Goal: Task Accomplishment & Management: Manage account settings

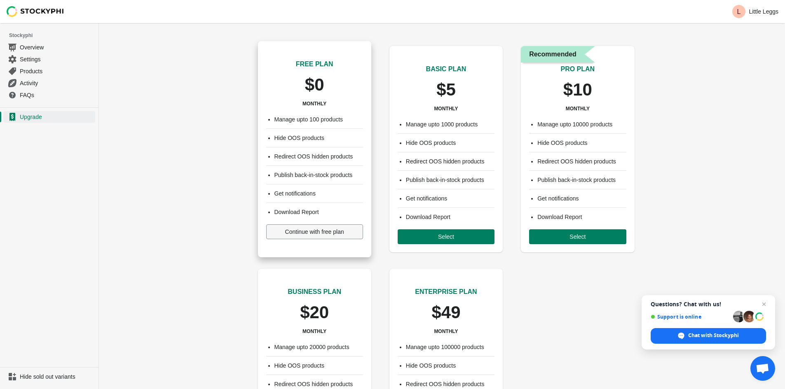
click at [332, 236] on button "Continue with free plan" at bounding box center [314, 231] width 97 height 15
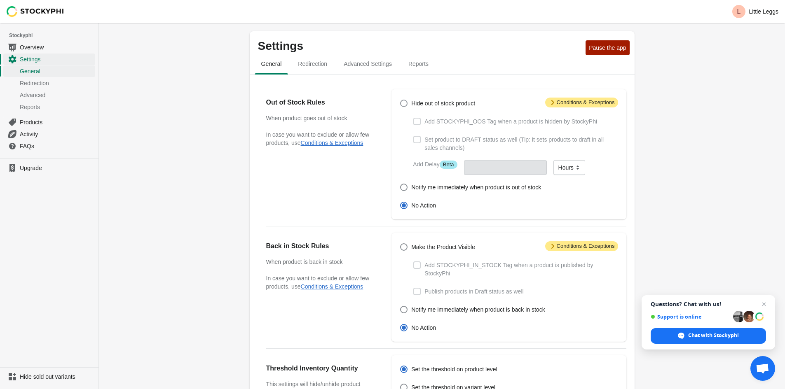
click at [402, 105] on span at bounding box center [403, 103] width 7 height 7
click at [400, 100] on input "Hide out of stock product" at bounding box center [400, 100] width 0 height 0
radio input "true"
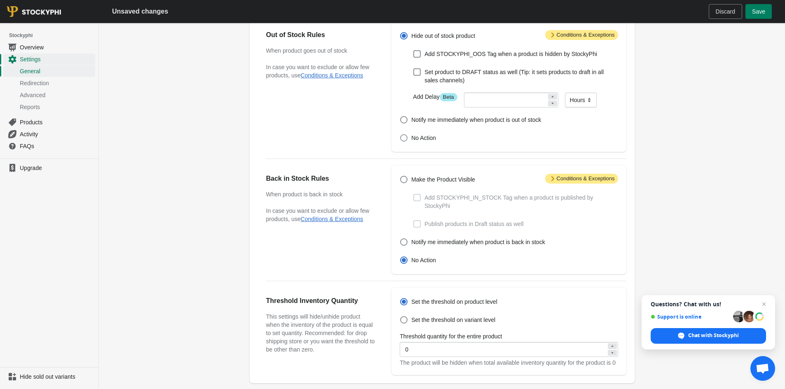
scroll to position [82, 0]
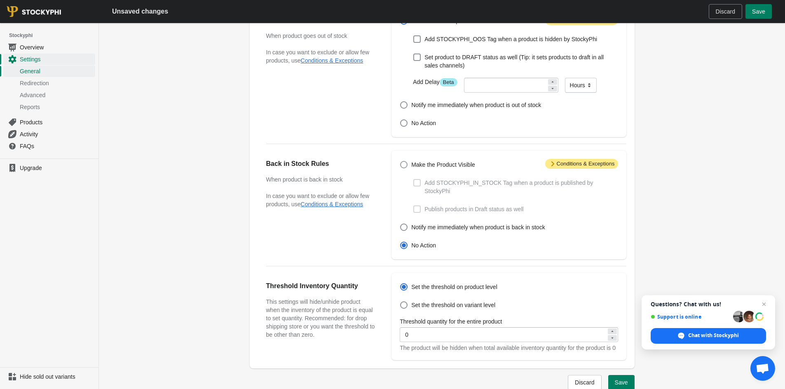
click at [404, 166] on span at bounding box center [403, 164] width 7 height 7
click at [400, 161] on input "Make the Product Visible" at bounding box center [400, 161] width 0 height 0
radio input "true"
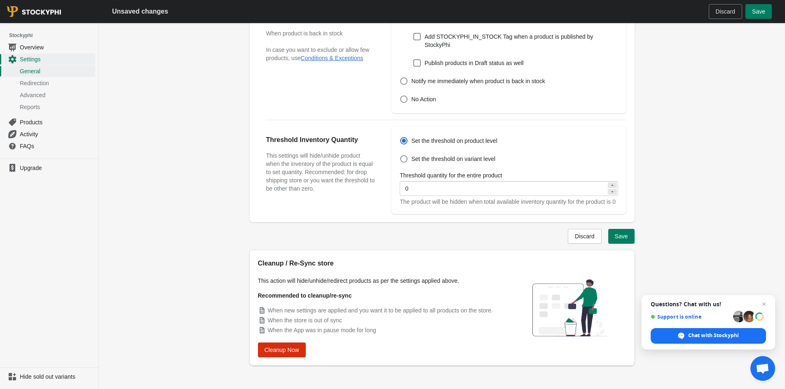
scroll to position [234, 0]
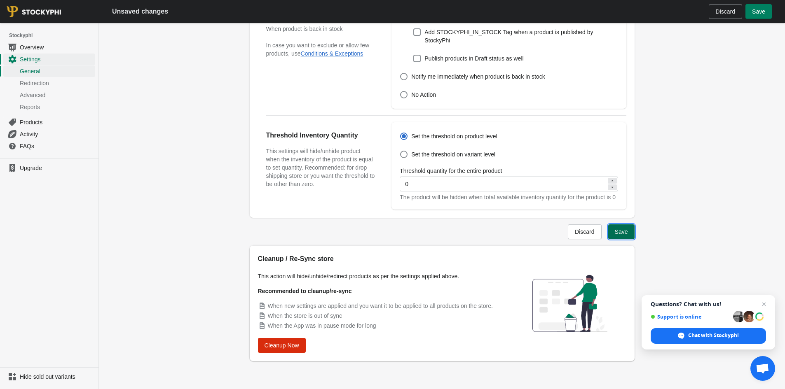
click at [616, 232] on span "Save" at bounding box center [621, 232] width 13 height 7
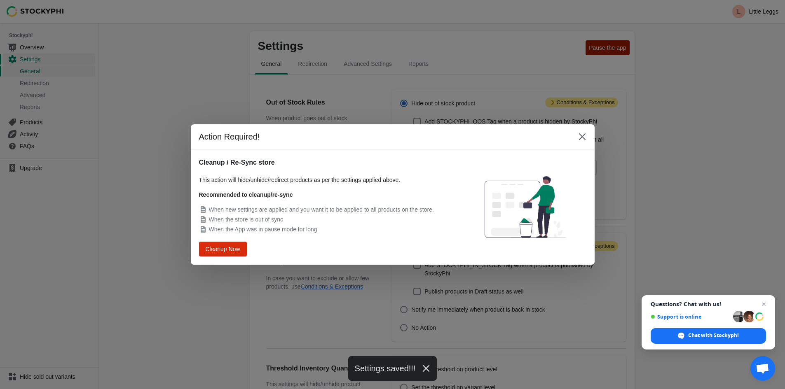
scroll to position [0, 0]
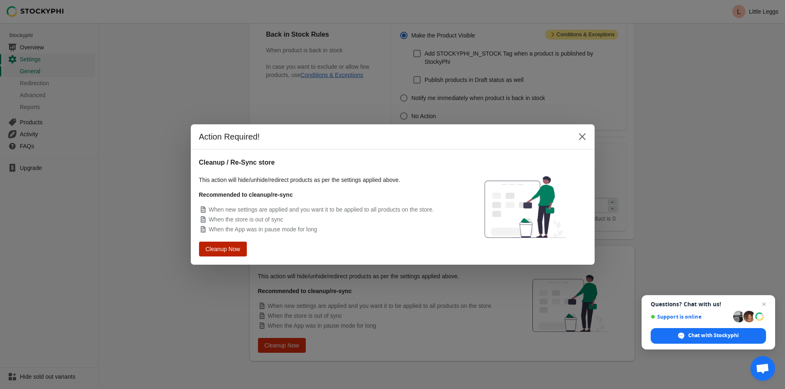
click at [222, 249] on span "Cleanup Now" at bounding box center [223, 249] width 35 height 7
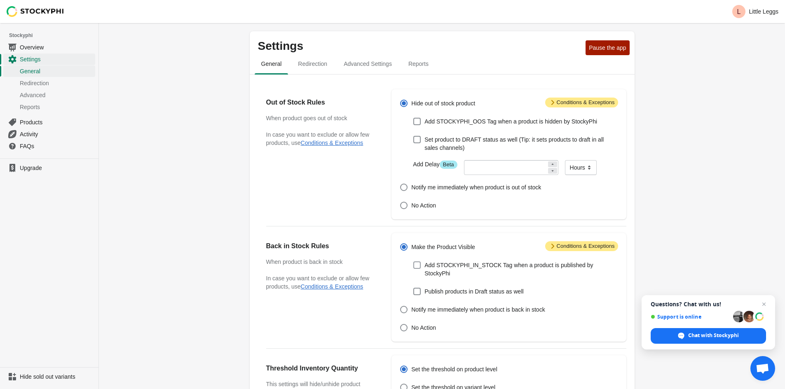
scroll to position [212, 0]
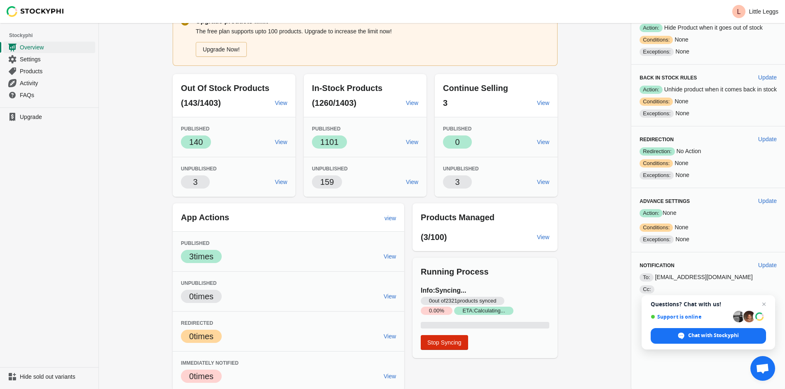
scroll to position [51, 0]
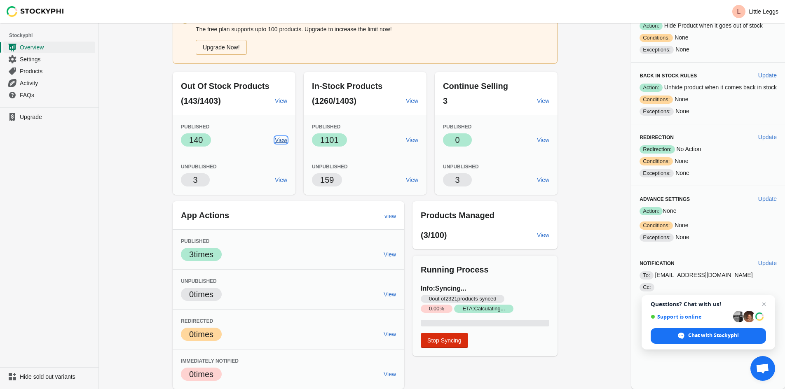
click at [276, 141] on span "View" at bounding box center [281, 140] width 12 height 7
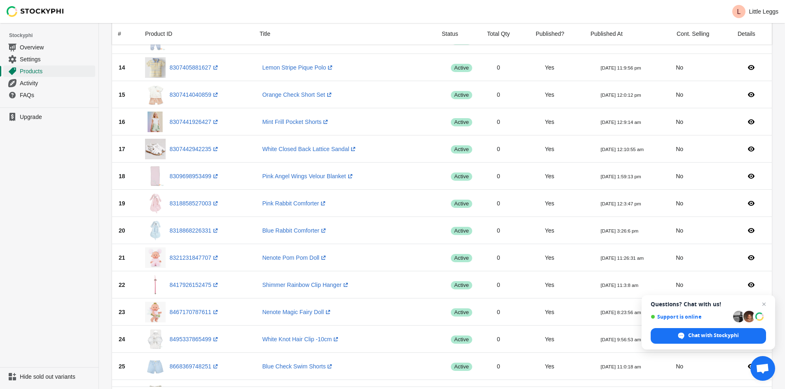
scroll to position [156, 0]
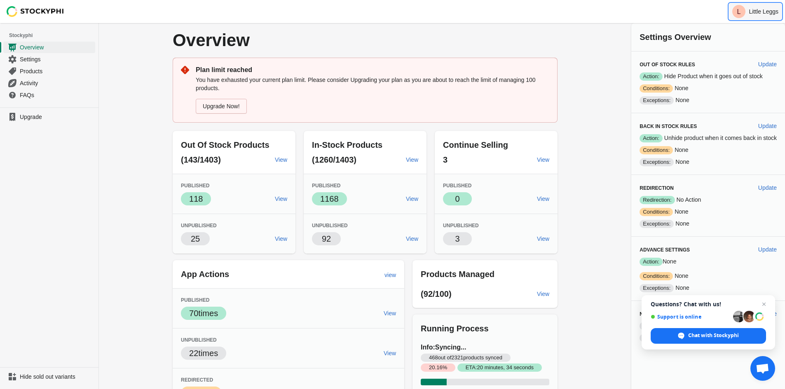
click at [762, 16] on button "L Little Leggs" at bounding box center [755, 11] width 53 height 16
click at [381, 41] on p "Overview" at bounding box center [286, 40] width 227 height 18
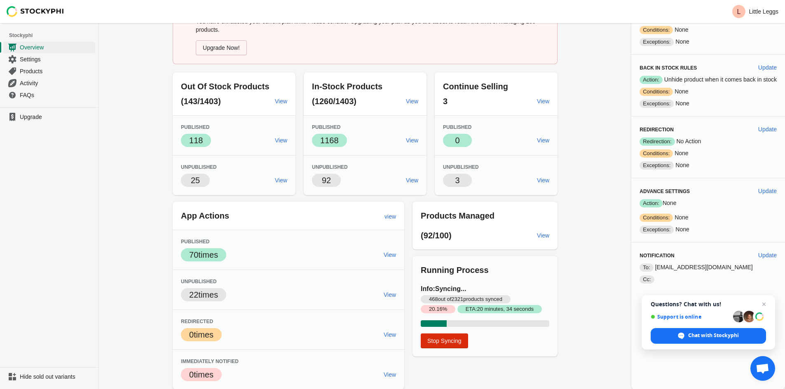
scroll to position [59, 0]
click at [446, 339] on span "Stop Syncing" at bounding box center [444, 340] width 34 height 7
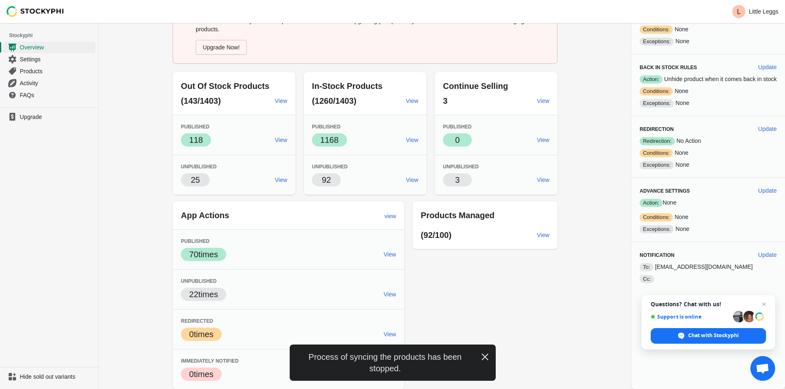
click at [484, 355] on icon "button" at bounding box center [485, 357] width 8 height 8
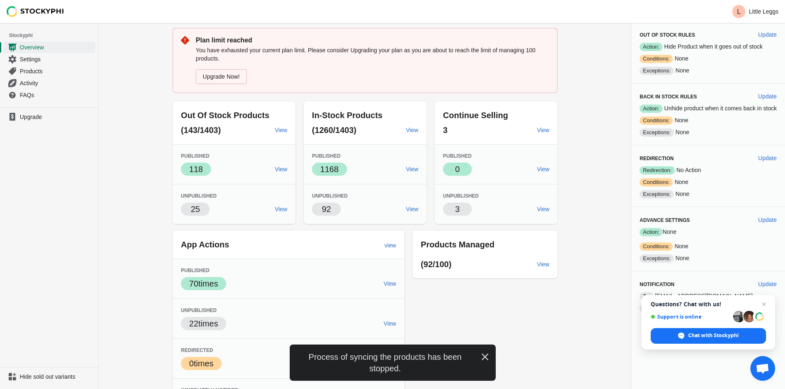
scroll to position [0, 0]
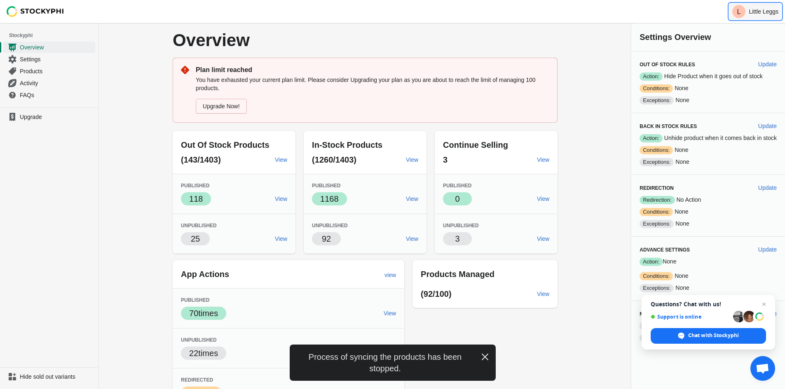
click at [760, 16] on button "L Little Leggs" at bounding box center [755, 11] width 53 height 16
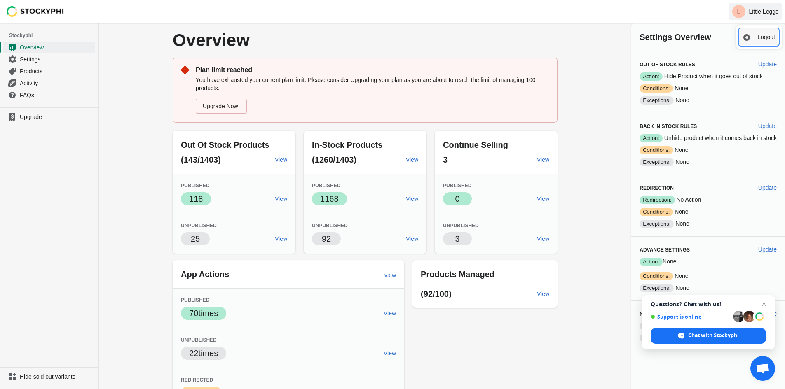
click at [763, 38] on span "Logout" at bounding box center [766, 37] width 18 height 8
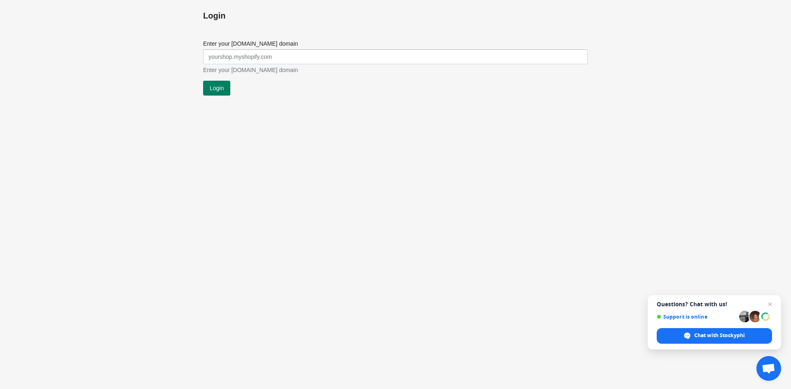
click at [236, 79] on div "Enter your [DOMAIN_NAME] domain Enter your [DOMAIN_NAME] domain Login" at bounding box center [391, 68] width 393 height 56
